Goal: Information Seeking & Learning: Learn about a topic

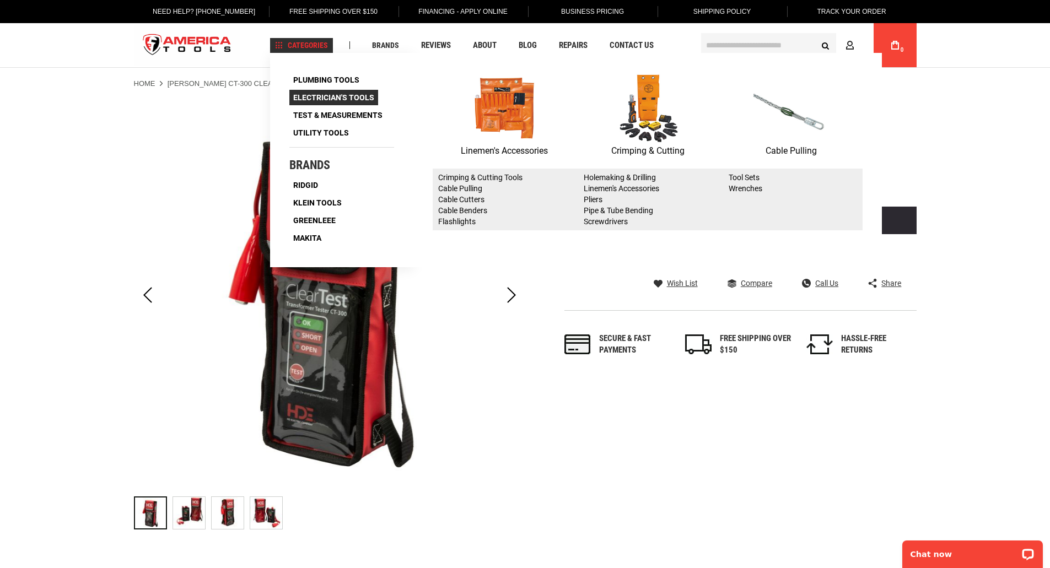
click at [331, 94] on span "Electrician's Tools" at bounding box center [333, 98] width 81 height 8
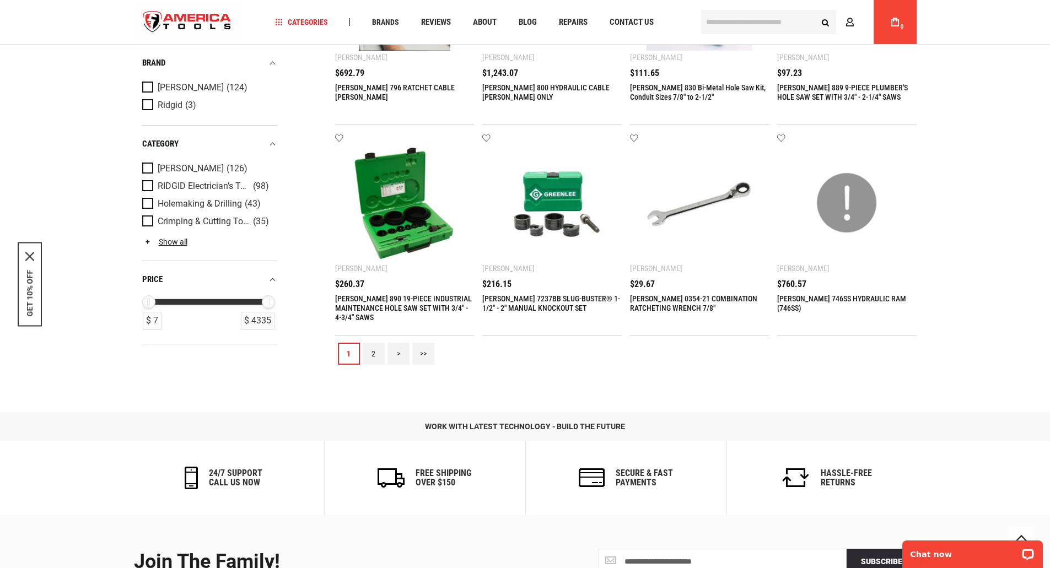
scroll to position [1111, 0]
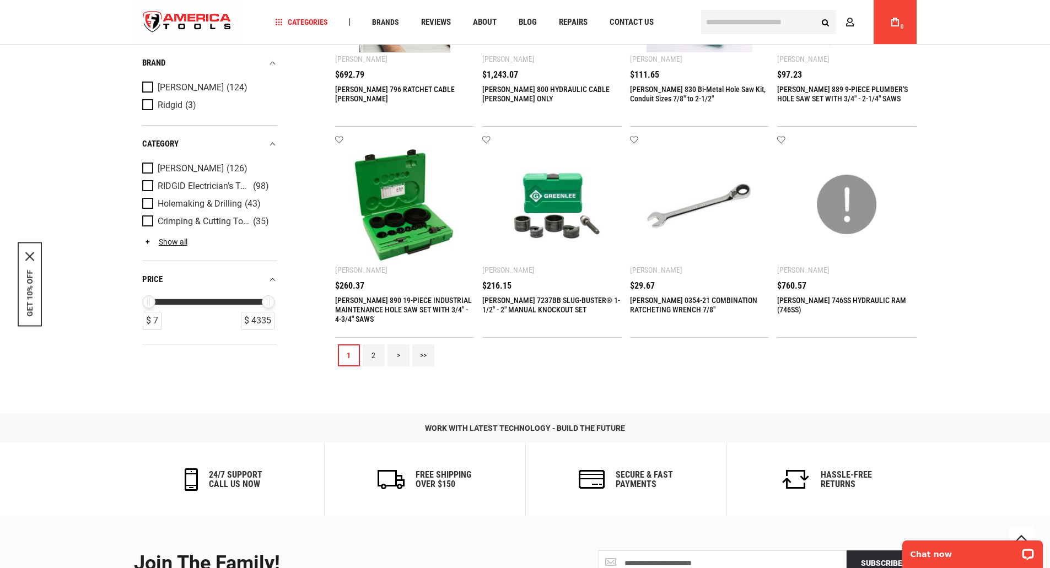
click at [372, 353] on link "2" at bounding box center [374, 355] width 22 height 22
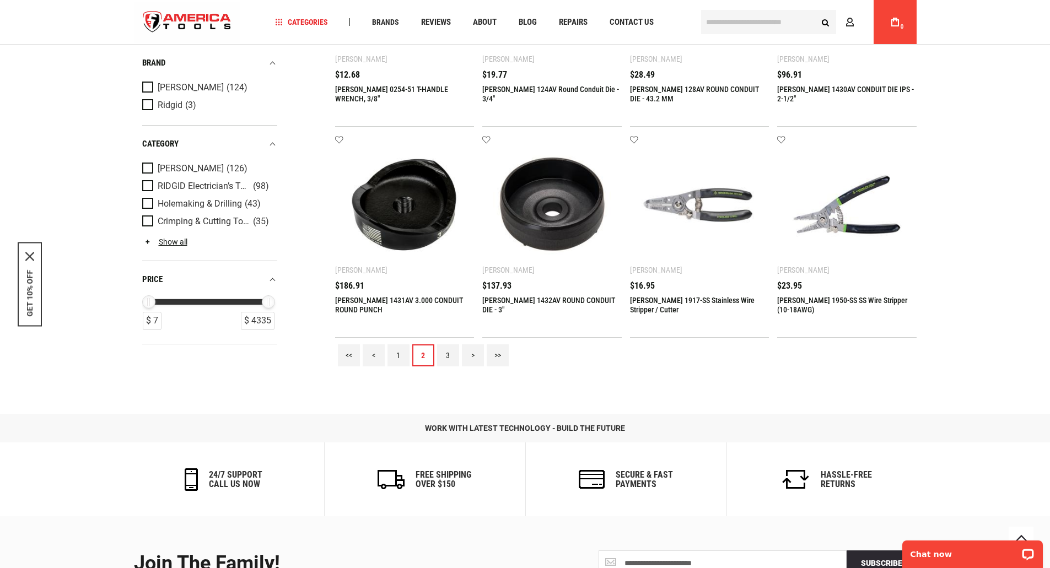
scroll to position [1106, 0]
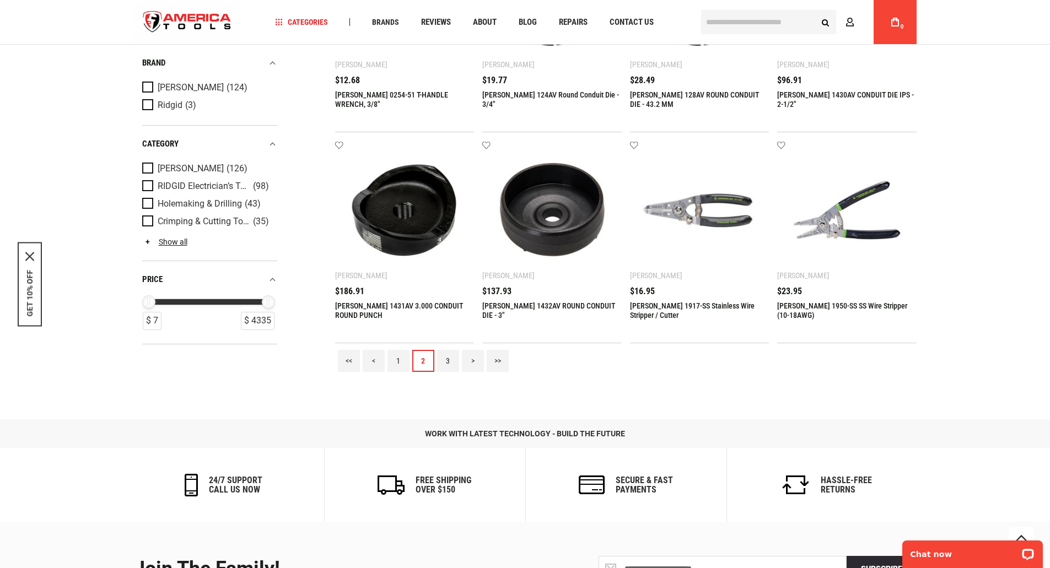
click at [447, 358] on link "3" at bounding box center [448, 361] width 22 height 22
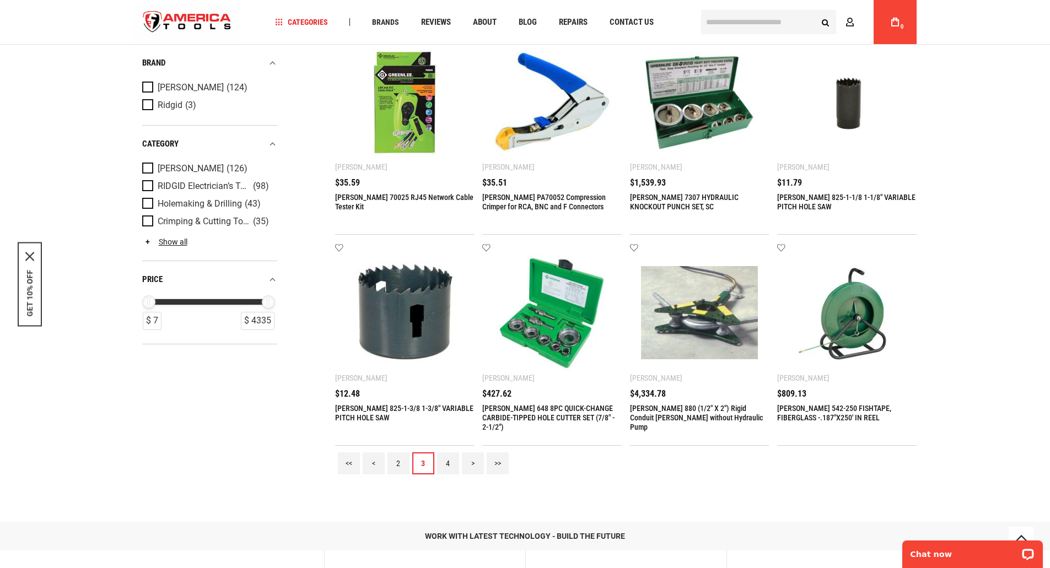
scroll to position [996, 0]
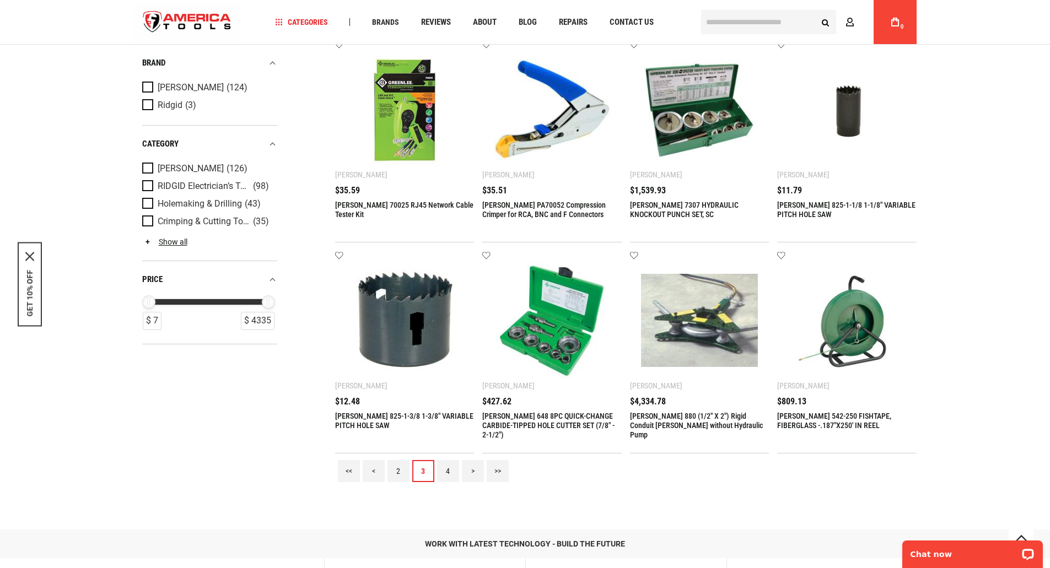
click at [449, 465] on link "4" at bounding box center [448, 471] width 22 height 22
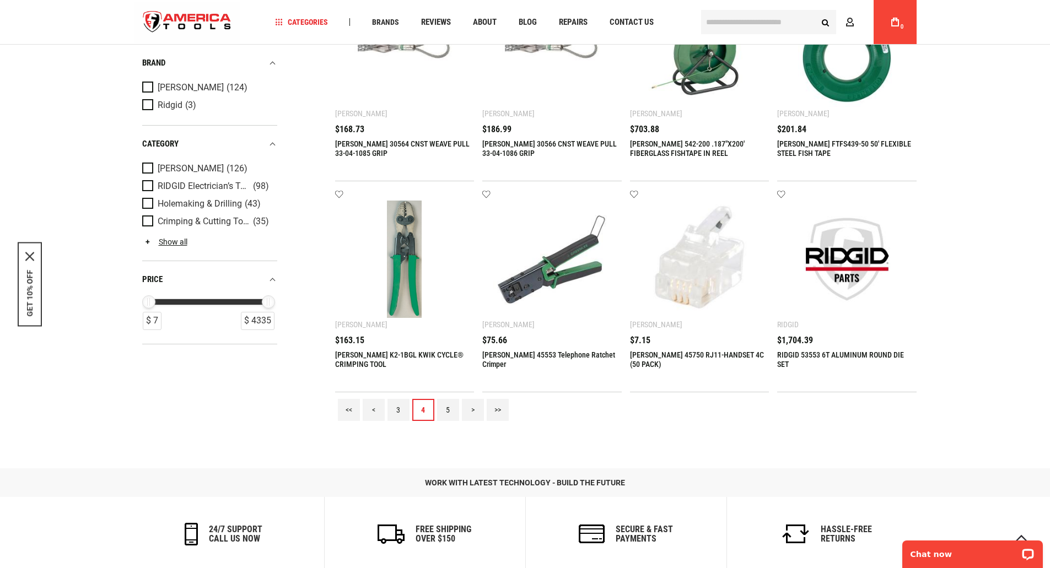
scroll to position [1059, 0]
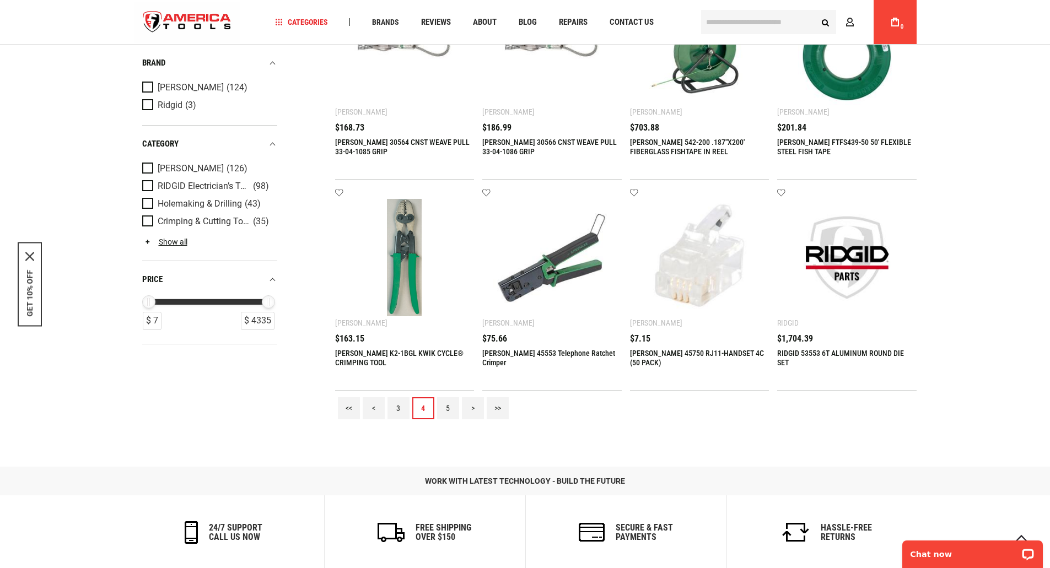
click at [448, 404] on link "5" at bounding box center [448, 408] width 22 height 22
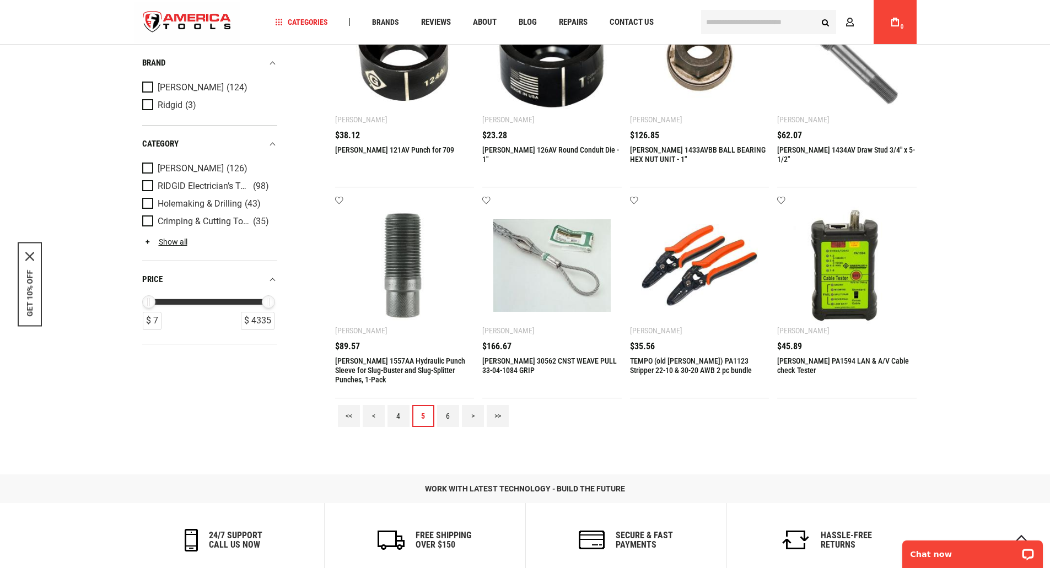
scroll to position [1047, 0]
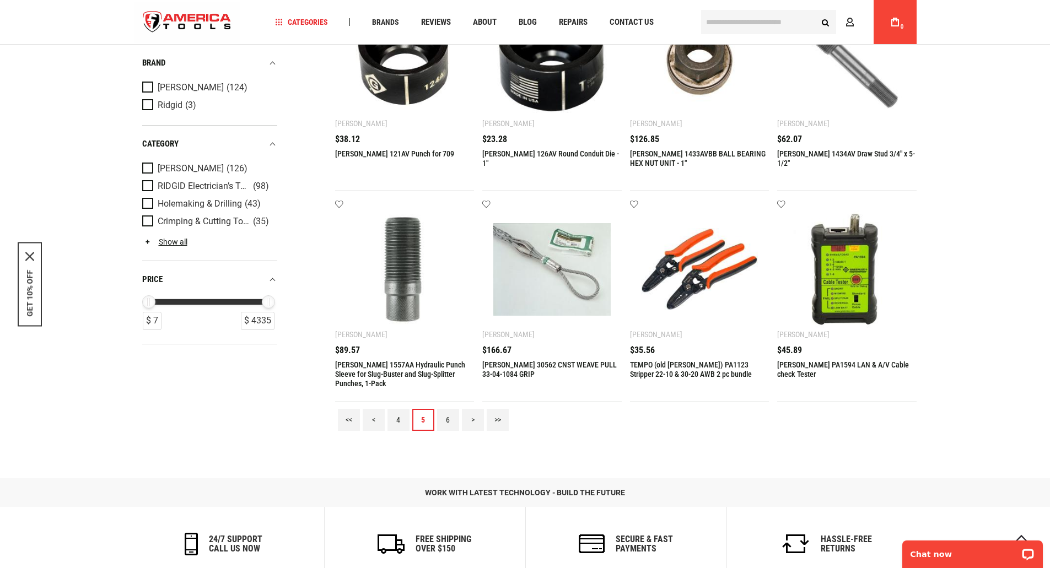
click at [457, 415] on link "6" at bounding box center [448, 420] width 22 height 22
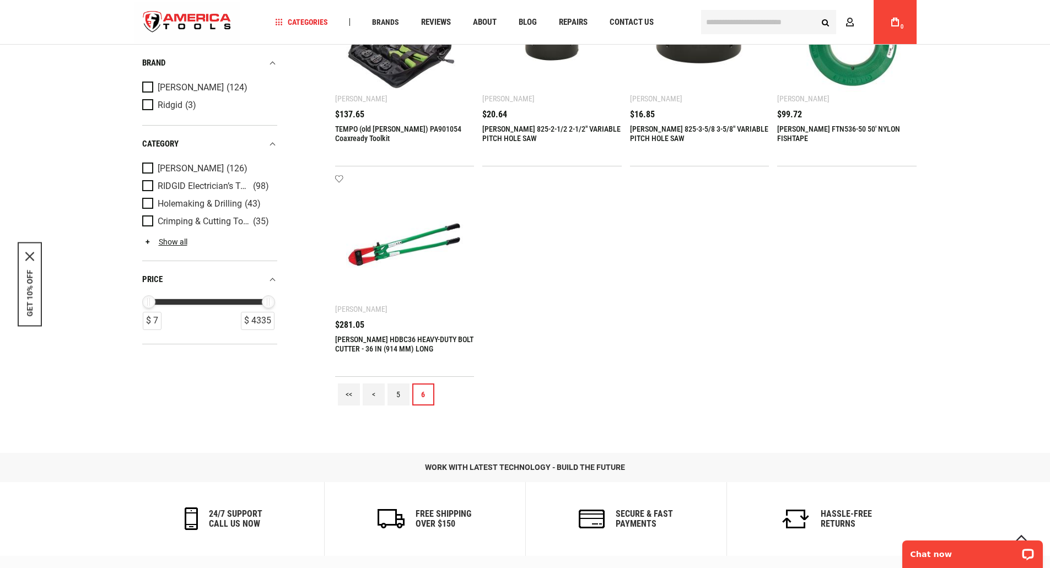
scroll to position [439, 0]
drag, startPoint x: 143, startPoint y: 184, endPoint x: 150, endPoint y: 185, distance: 6.6
click at [145, 184] on span "Product Filters" at bounding box center [149, 186] width 15 height 12
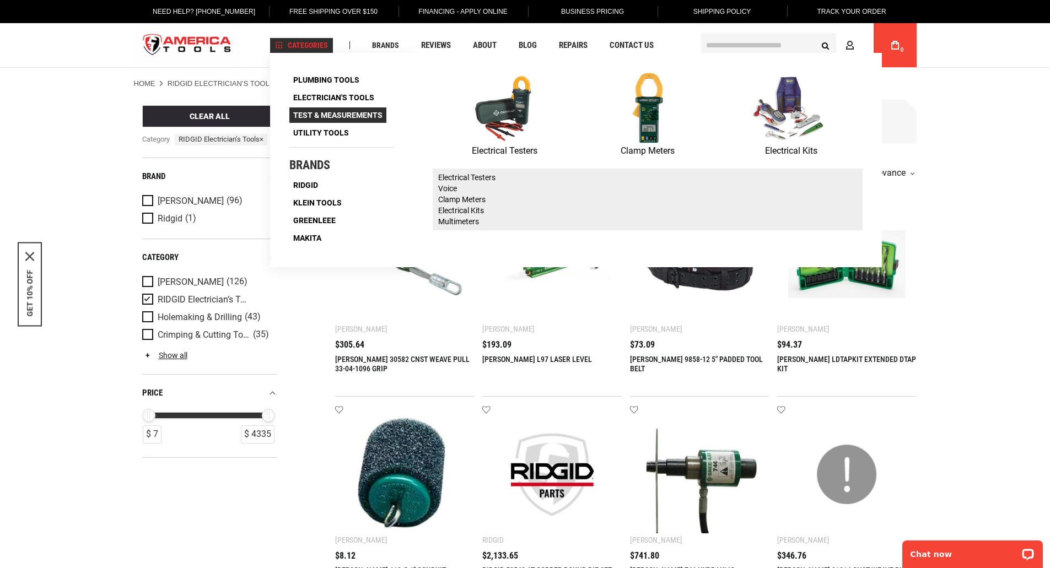
click at [336, 115] on span "Test & Measurements" at bounding box center [337, 115] width 89 height 8
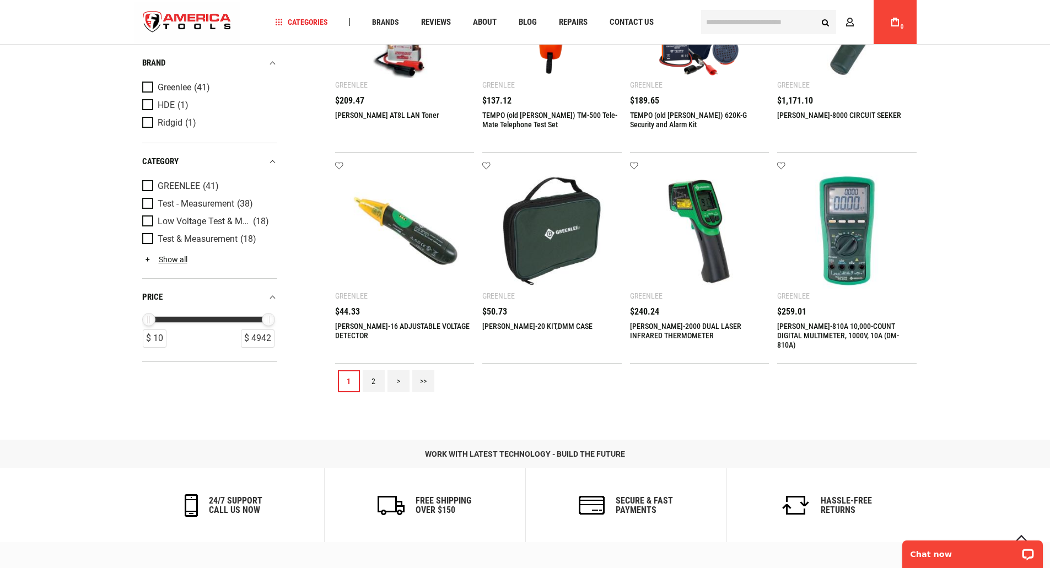
scroll to position [1032, 0]
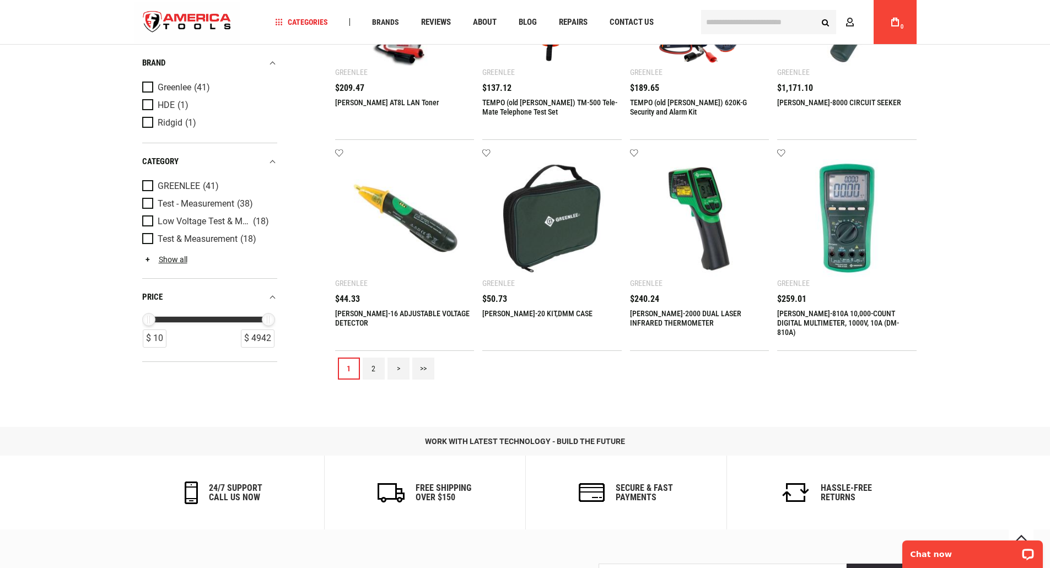
click at [371, 365] on link "2" at bounding box center [374, 369] width 22 height 22
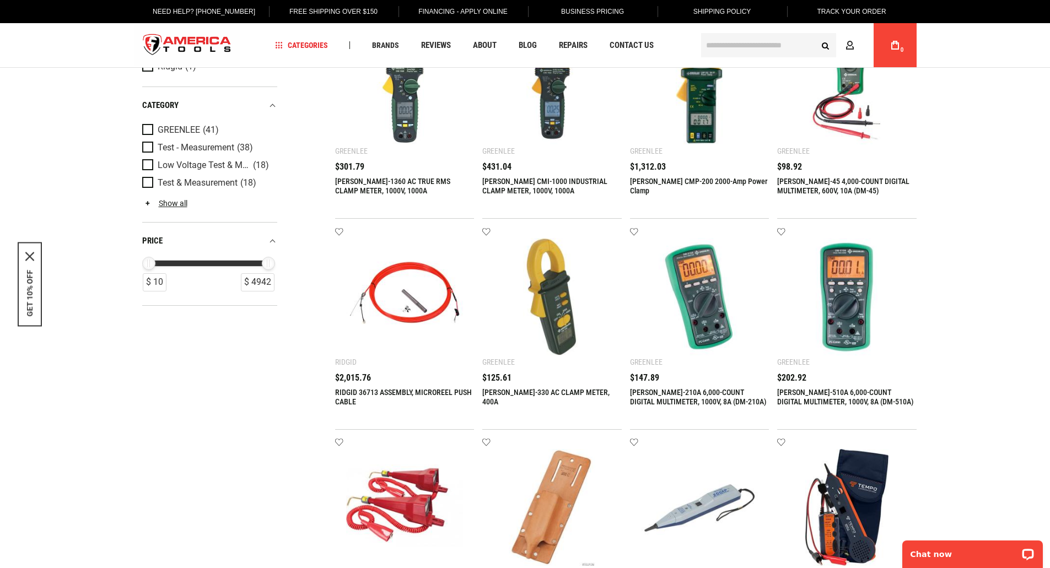
scroll to position [0, 0]
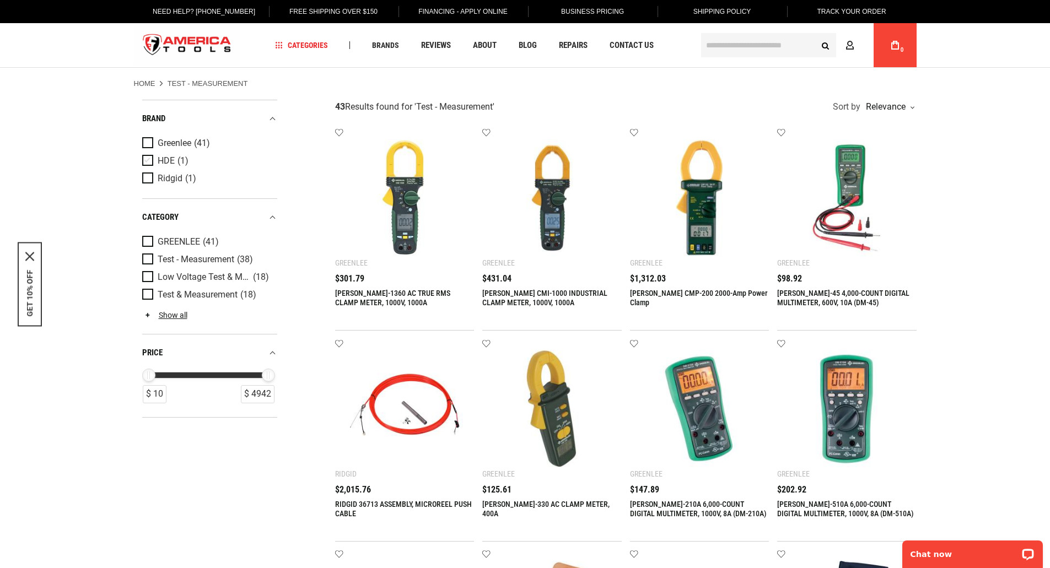
click at [148, 161] on span "Product Filters" at bounding box center [149, 161] width 15 height 12
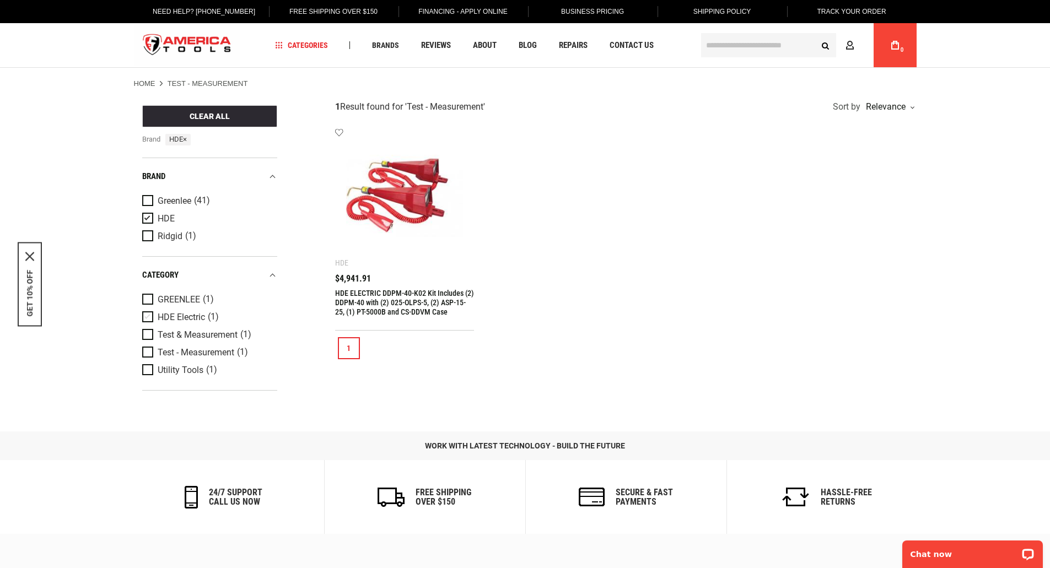
click at [145, 315] on span "Product Filters" at bounding box center [149, 317] width 15 height 12
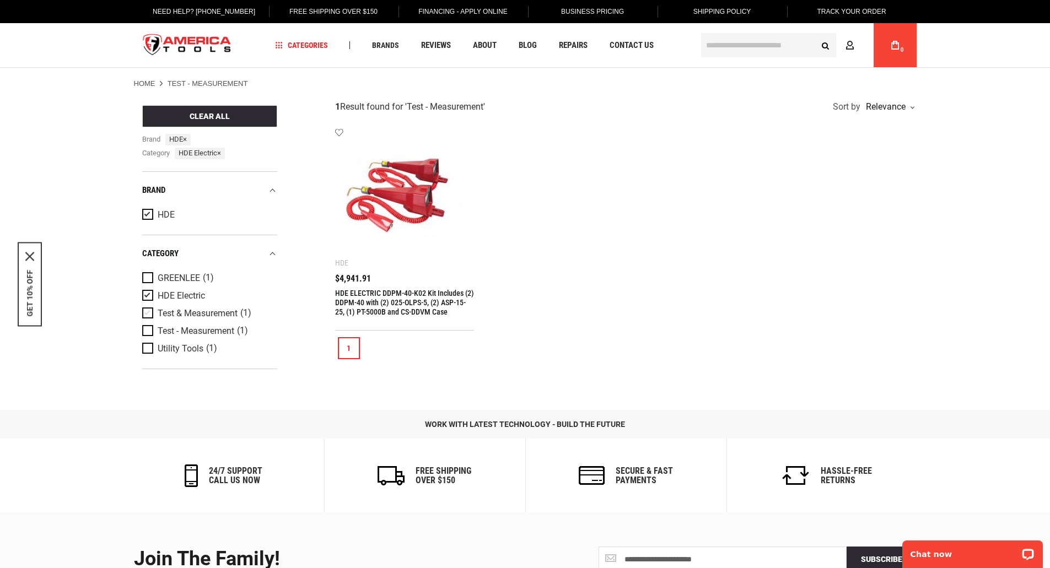
click at [146, 309] on span "Product Filters" at bounding box center [149, 313] width 15 height 12
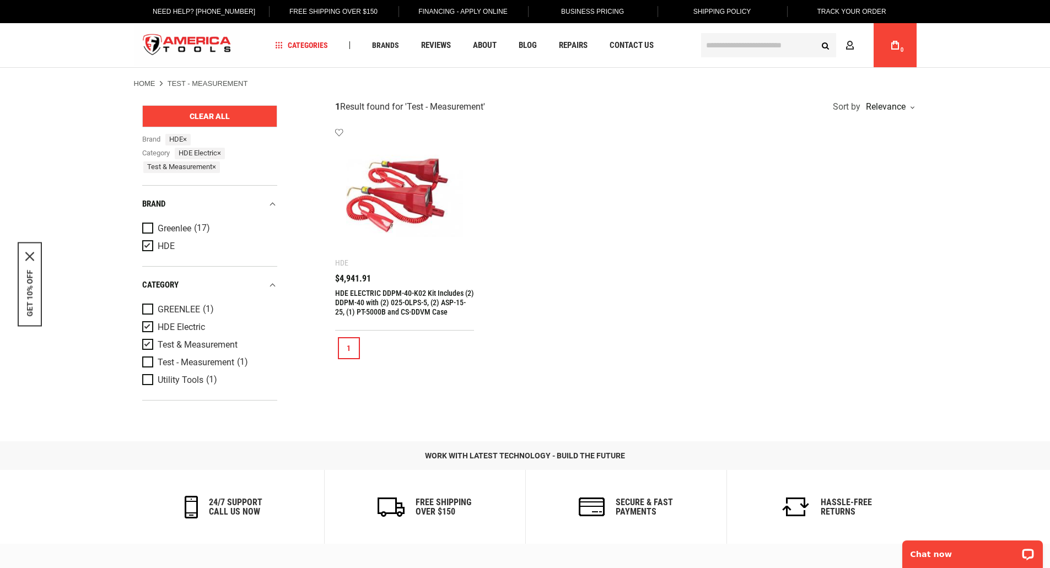
click at [201, 121] on button "Clear All" at bounding box center [209, 116] width 135 height 22
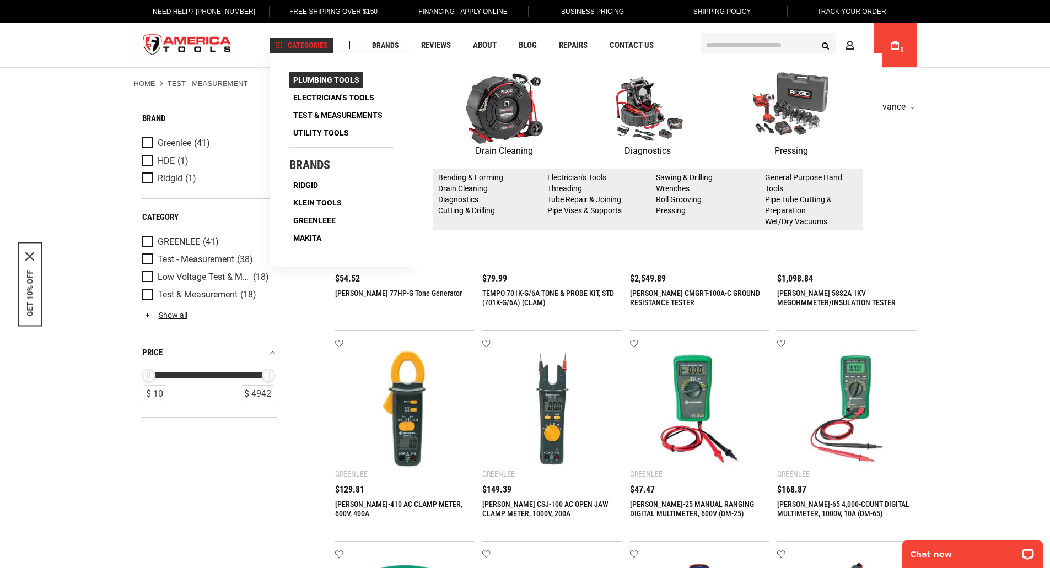
click at [324, 81] on span "Plumbing Tools" at bounding box center [326, 80] width 66 height 8
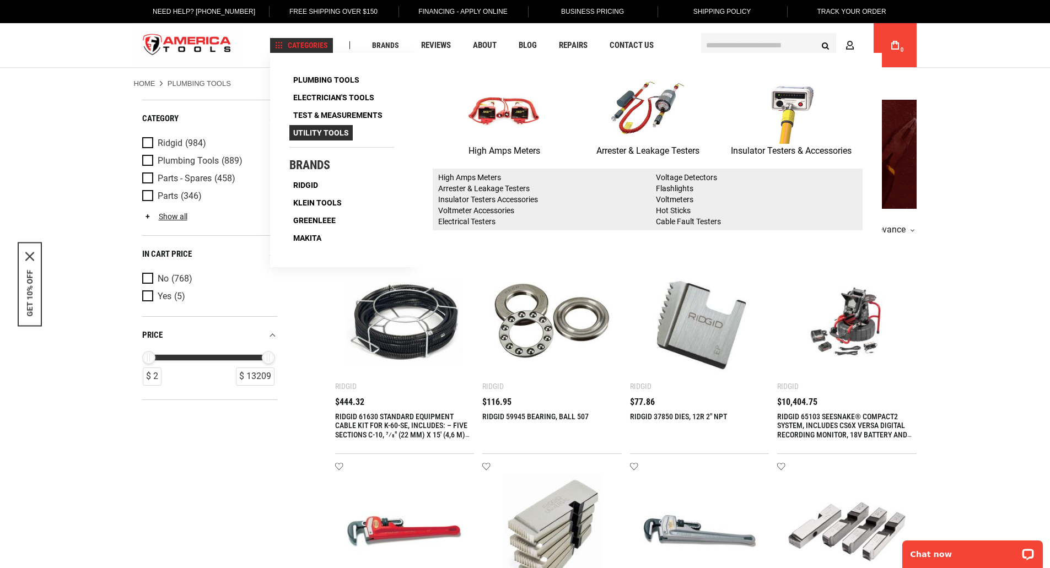
click at [321, 129] on span "Utility Tools" at bounding box center [321, 133] width 56 height 8
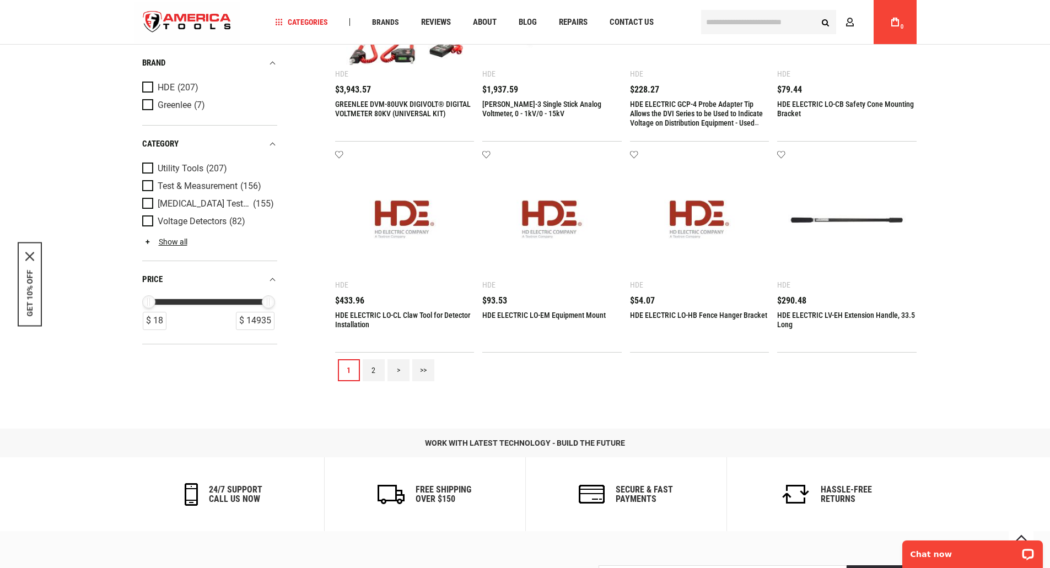
scroll to position [1034, 0]
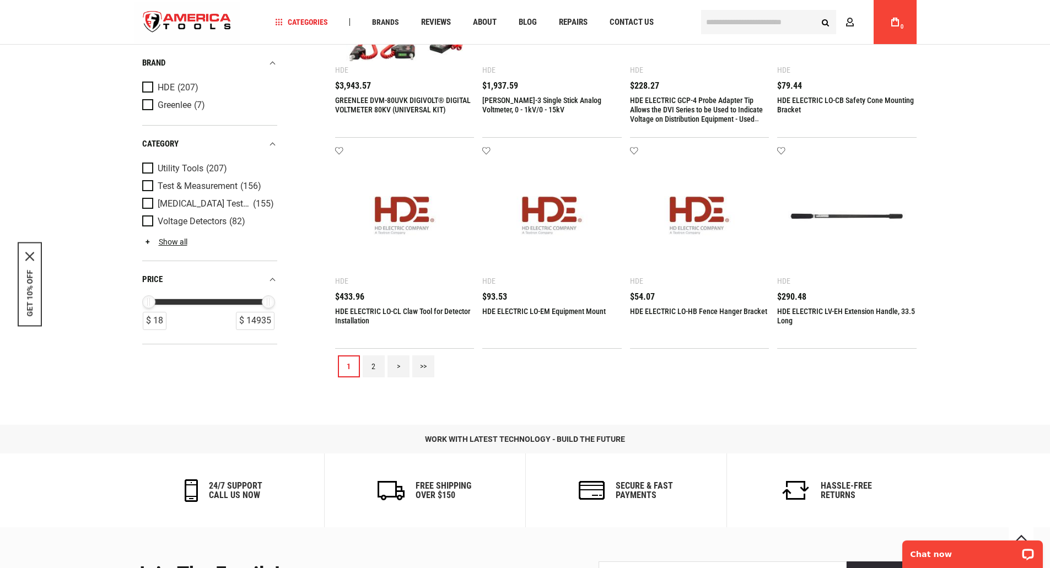
click at [375, 363] on link "2" at bounding box center [374, 366] width 22 height 22
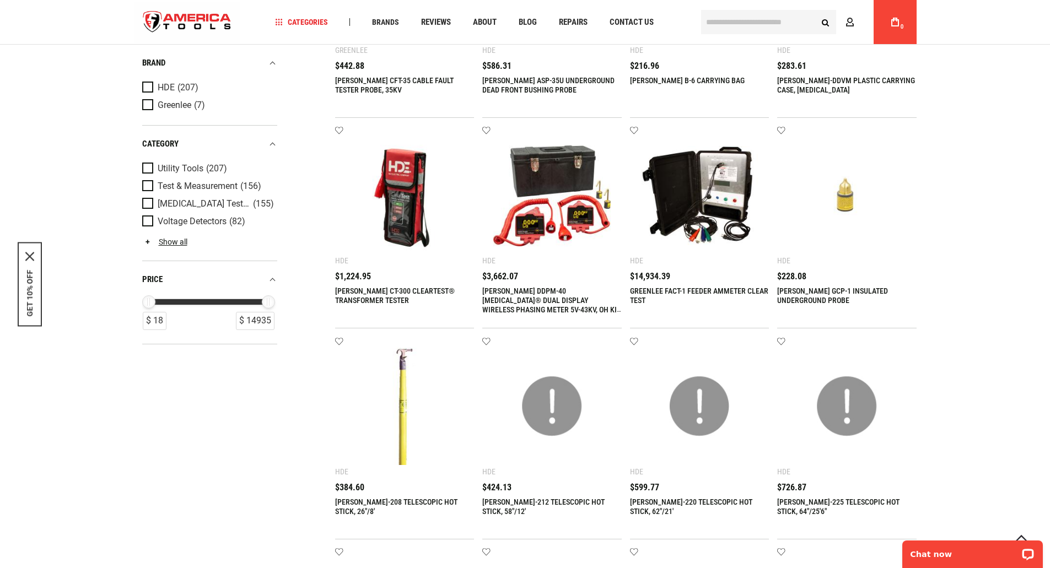
scroll to position [429, 0]
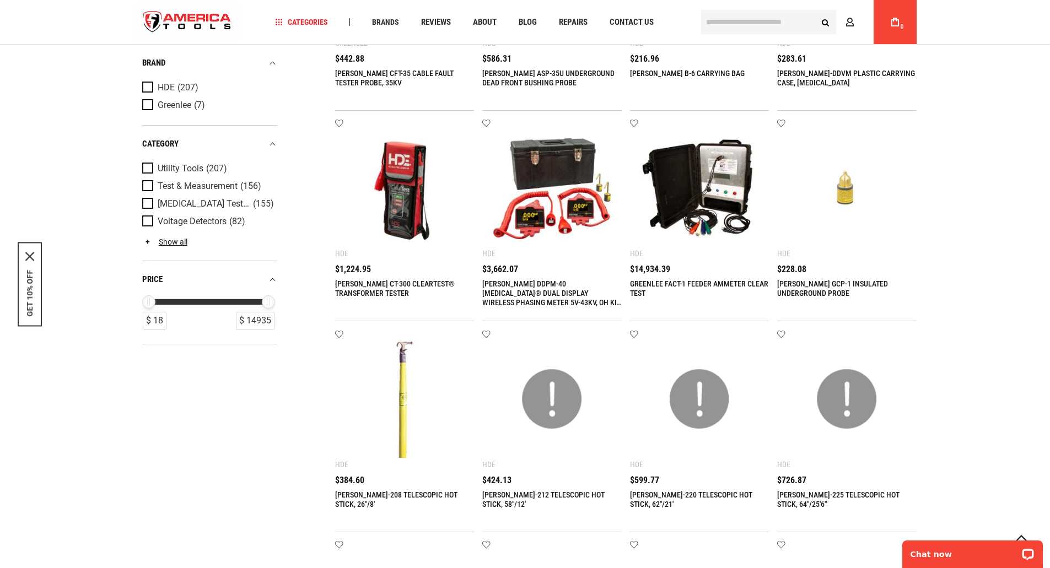
click at [384, 288] on link "GREENLEE CT-300 CLEARTEST® TRANSFORMER TESTER" at bounding box center [395, 288] width 120 height 18
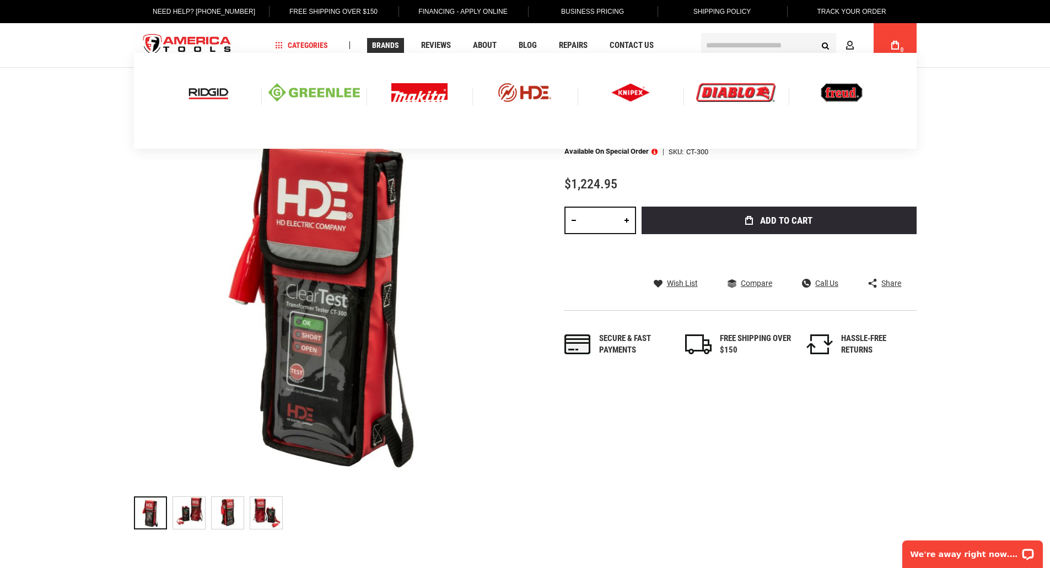
click at [419, 92] on img at bounding box center [419, 92] width 56 height 19
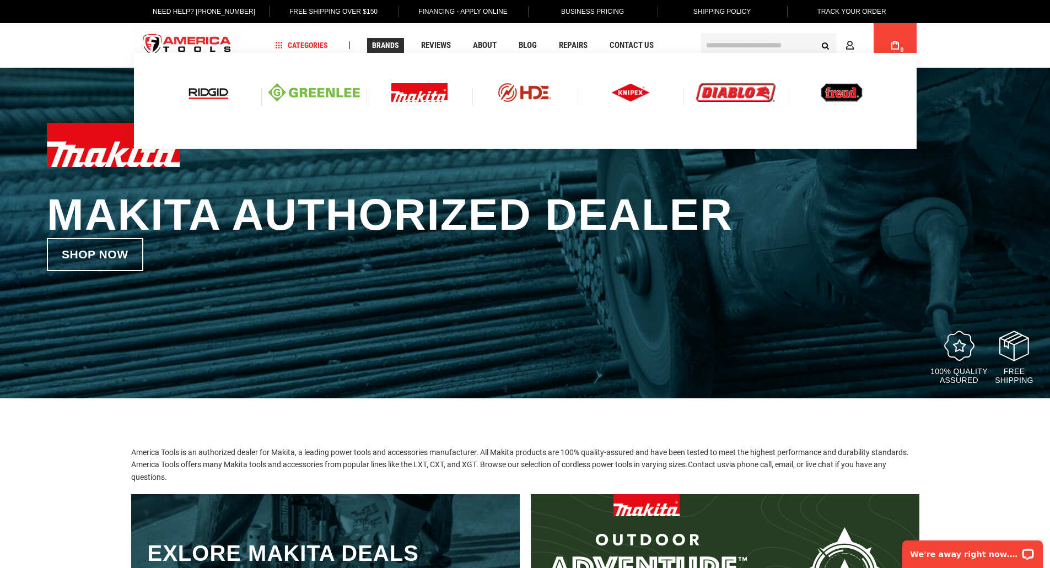
click at [627, 93] on img at bounding box center [630, 92] width 39 height 19
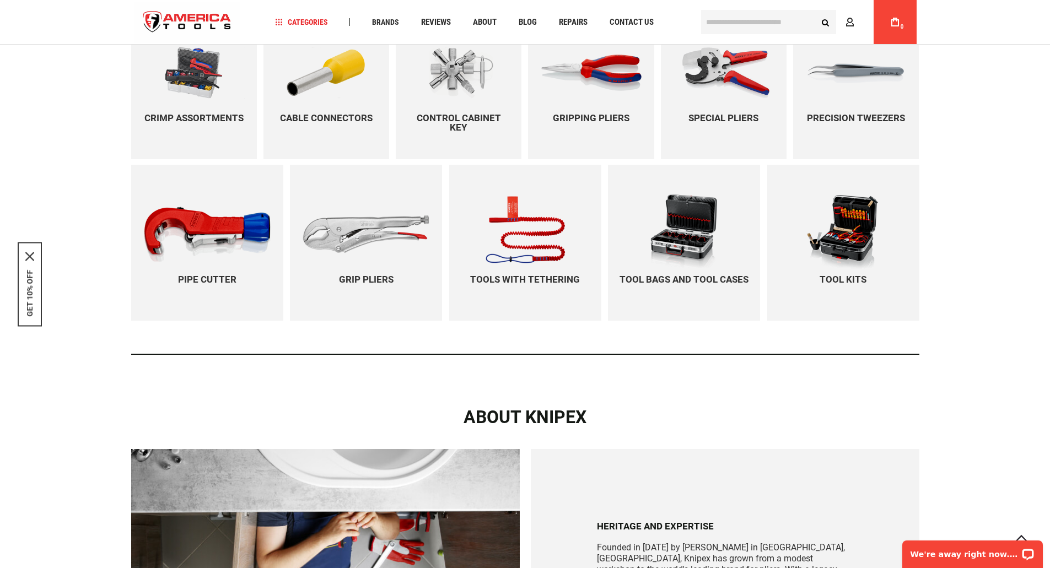
scroll to position [1161, 0]
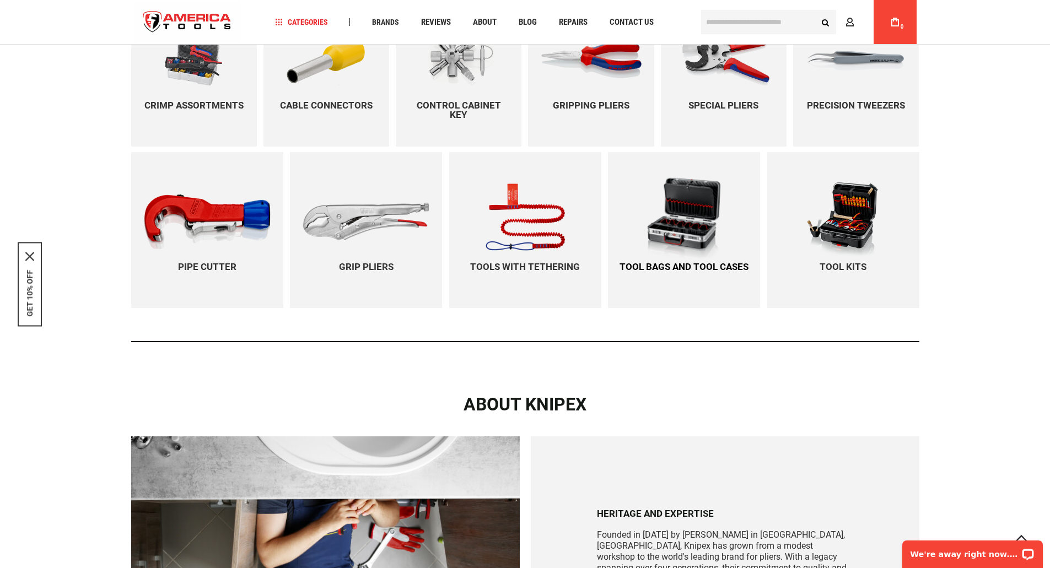
click at [691, 235] on img at bounding box center [683, 221] width 141 height 103
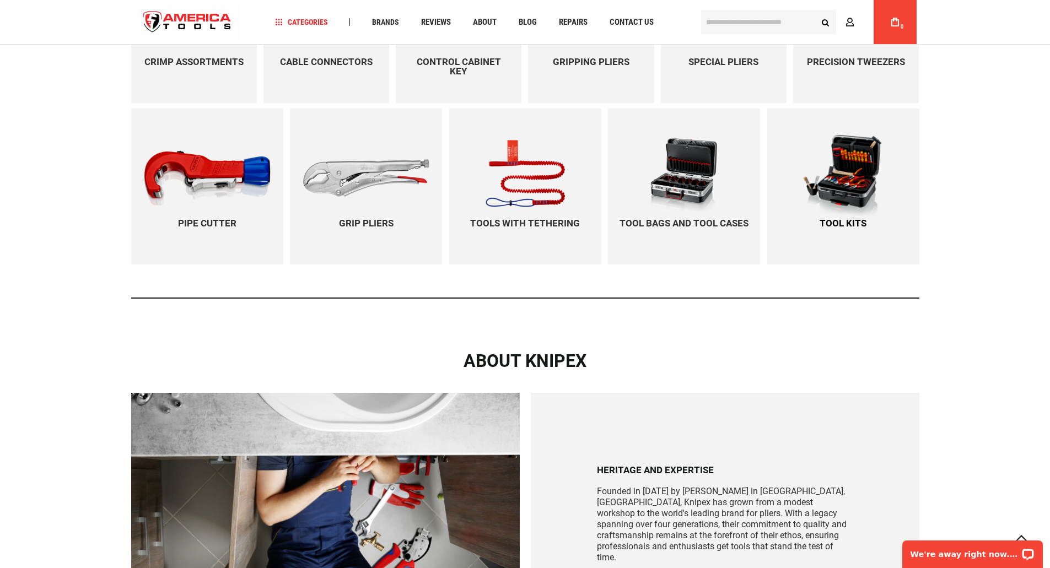
click at [861, 181] on img at bounding box center [843, 178] width 141 height 103
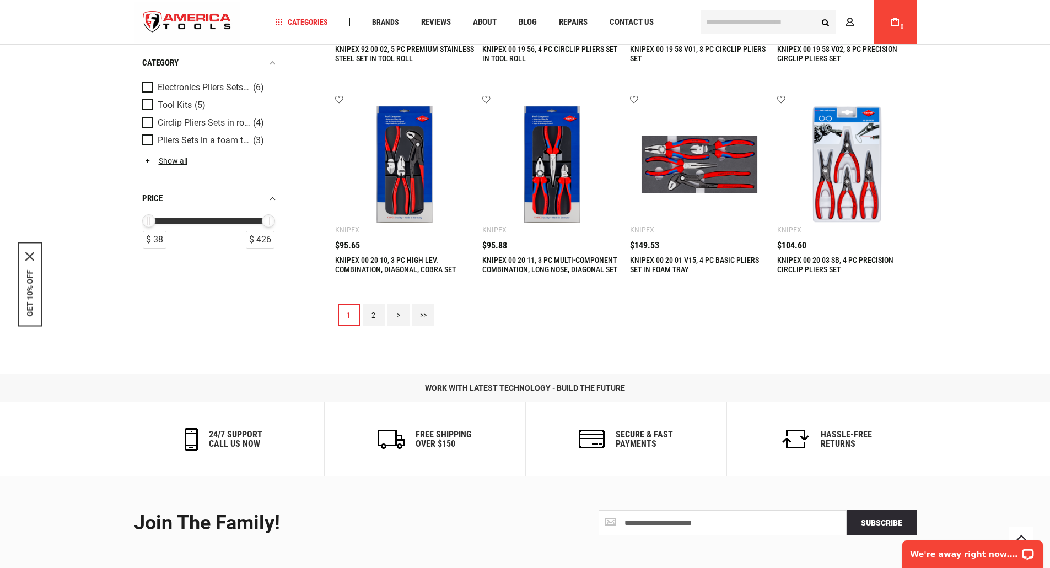
scroll to position [1089, 0]
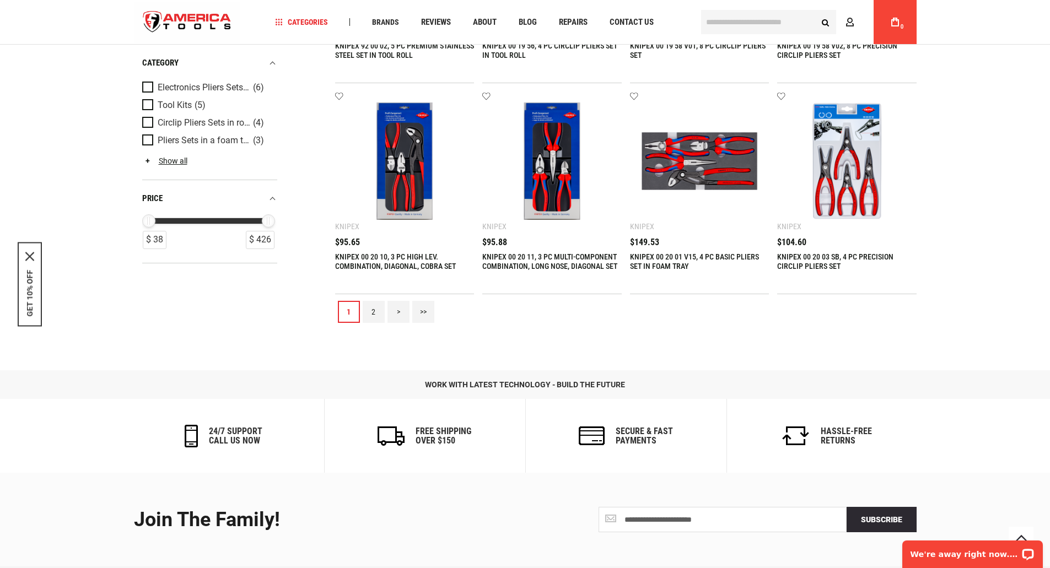
click at [374, 311] on link "2" at bounding box center [374, 312] width 22 height 22
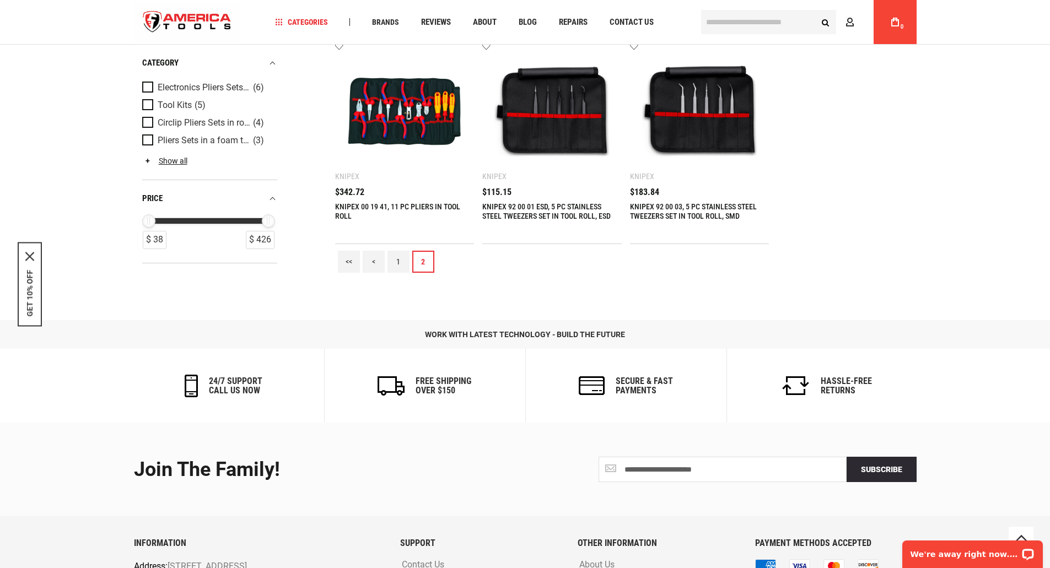
scroll to position [0, 0]
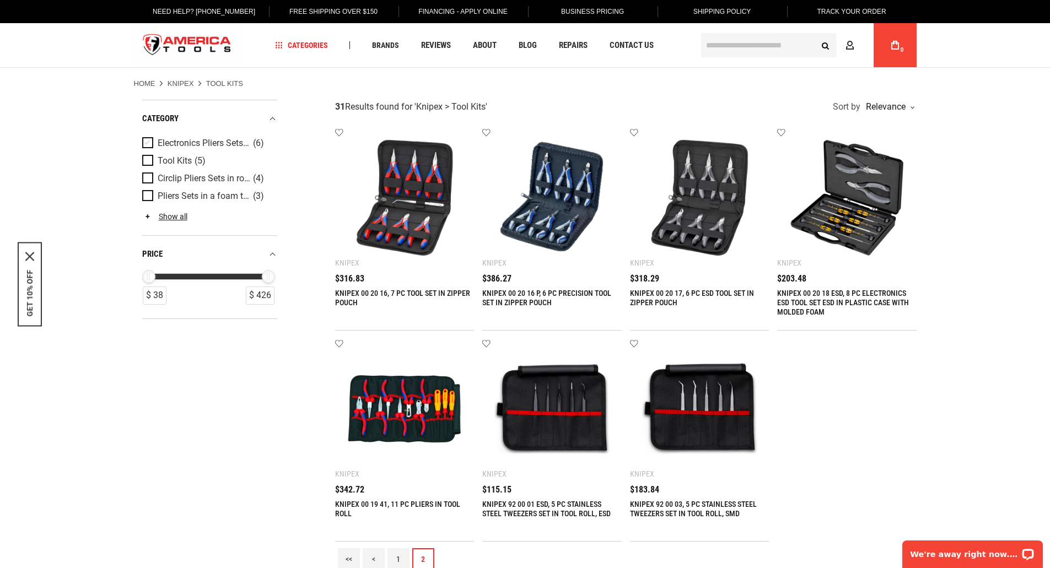
click at [196, 143] on span "Electronics Pliers Sets with tools for work on electronic components" at bounding box center [204, 143] width 93 height 10
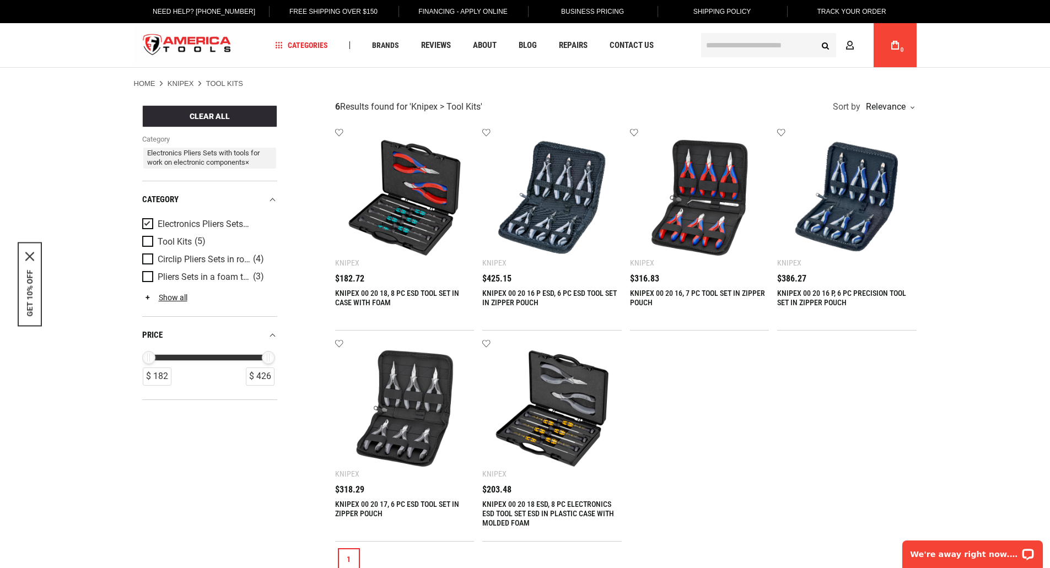
click at [417, 217] on img at bounding box center [404, 197] width 117 height 117
